Goal: Find specific page/section: Find specific page/section

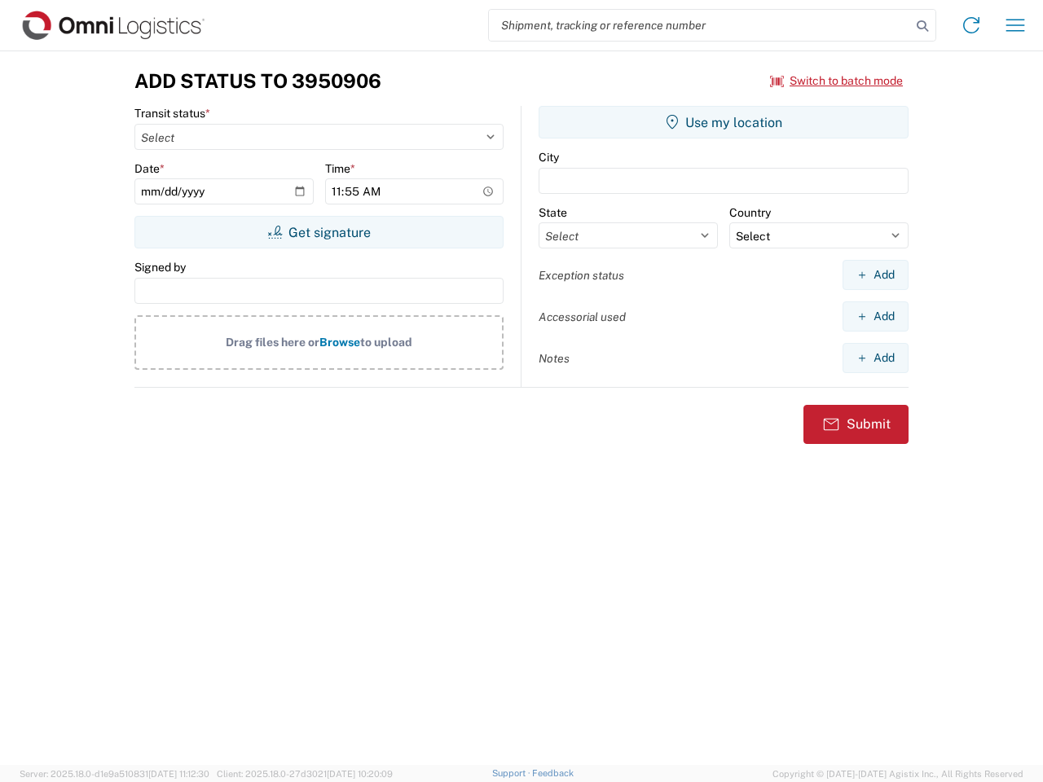
click at [700, 25] on input "search" at bounding box center [700, 25] width 422 height 31
click at [922, 26] on icon at bounding box center [922, 26] width 23 height 23
click at [971, 25] on icon at bounding box center [971, 25] width 26 height 26
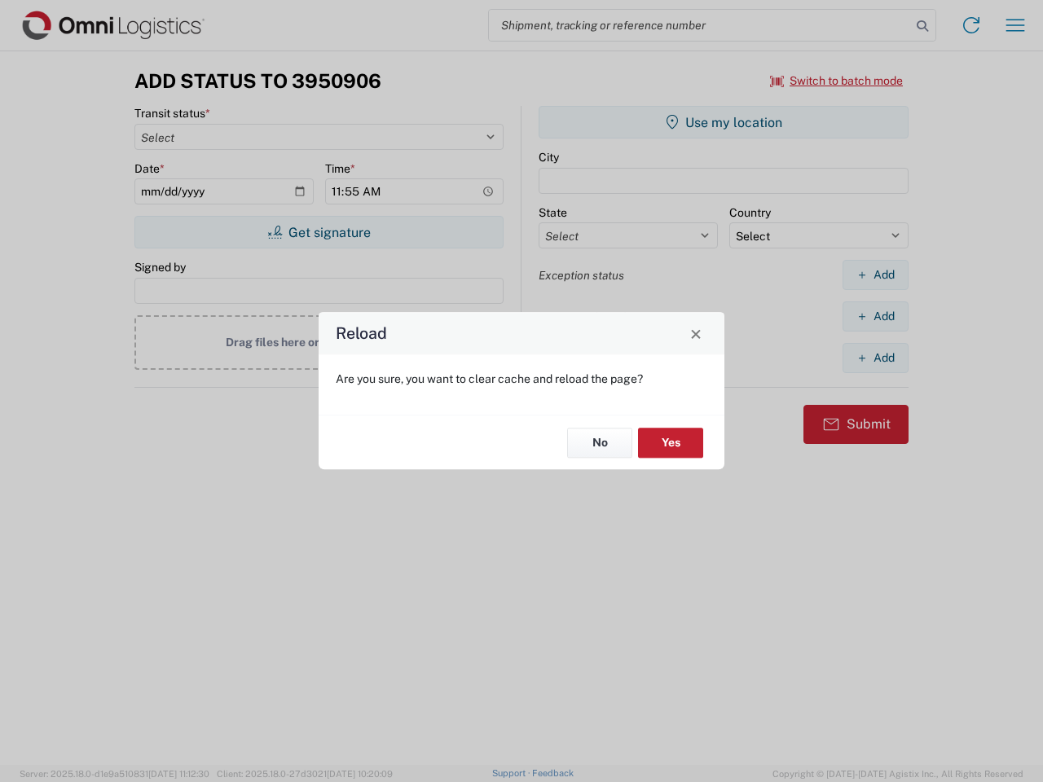
click at [837, 81] on div "Reload Are you sure, you want to clear cache and reload the page? No Yes" at bounding box center [521, 391] width 1043 height 782
click at [318, 232] on div "Reload Are you sure, you want to clear cache and reload the page? No Yes" at bounding box center [521, 391] width 1043 height 782
click at [723, 122] on div "Reload Are you sure, you want to clear cache and reload the page? No Yes" at bounding box center [521, 391] width 1043 height 782
click at [875, 274] on div "Reload Are you sure, you want to clear cache and reload the page? No Yes" at bounding box center [521, 391] width 1043 height 782
click at [875, 316] on div "Reload Are you sure, you want to clear cache and reload the page? No Yes" at bounding box center [521, 391] width 1043 height 782
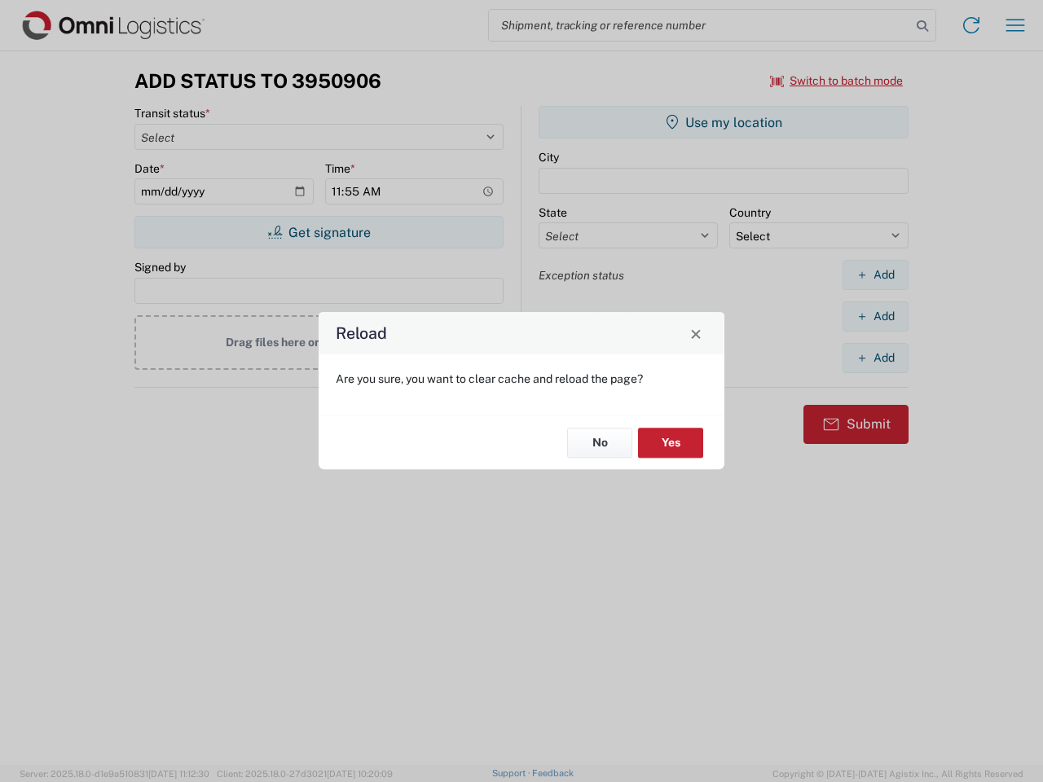
click at [875, 358] on div "Reload Are you sure, you want to clear cache and reload the page? No Yes" at bounding box center [521, 391] width 1043 height 782
